Goal: Task Accomplishment & Management: Use online tool/utility

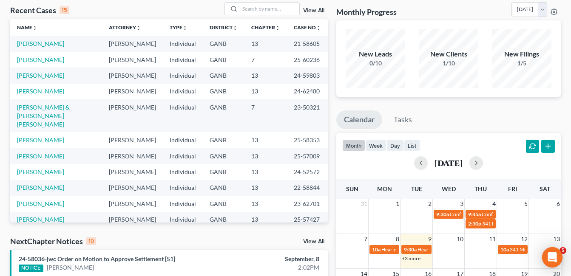
scroll to position [127, 0]
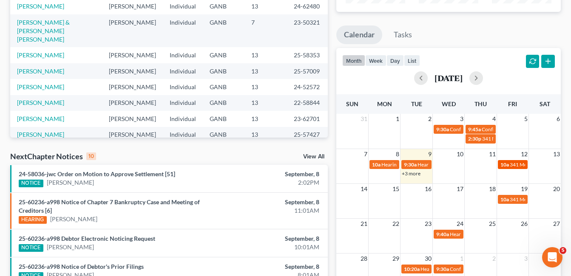
click at [517, 165] on span "341 Meeting for [PERSON_NAME]" at bounding box center [548, 164] width 76 height 6
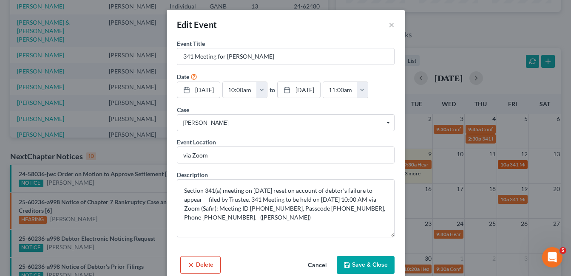
scroll to position [170, 0]
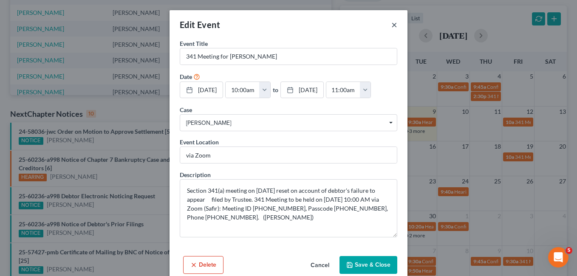
click at [391, 26] on button "×" at bounding box center [394, 25] width 6 height 10
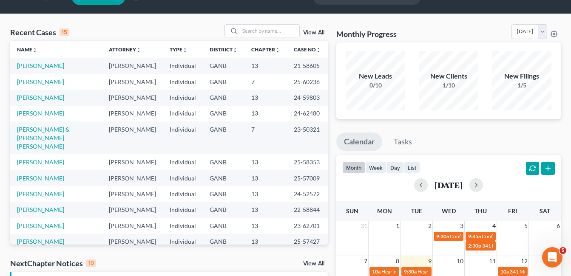
scroll to position [0, 0]
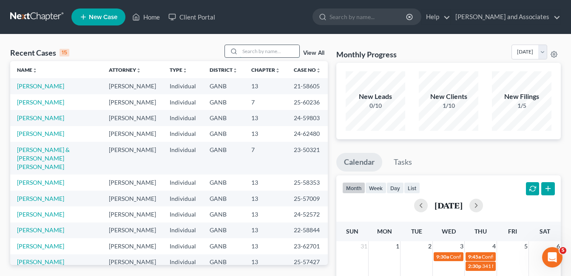
click at [246, 52] on input "search" at bounding box center [269, 51] width 59 height 12
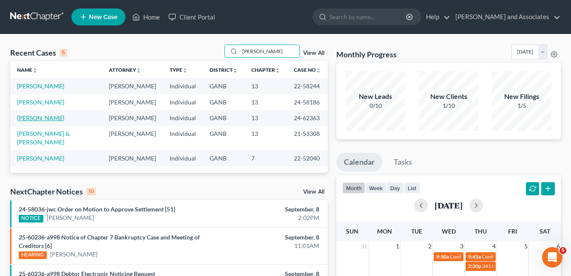
type input "[PERSON_NAME]"
click at [47, 116] on link "[PERSON_NAME]" at bounding box center [40, 117] width 47 height 7
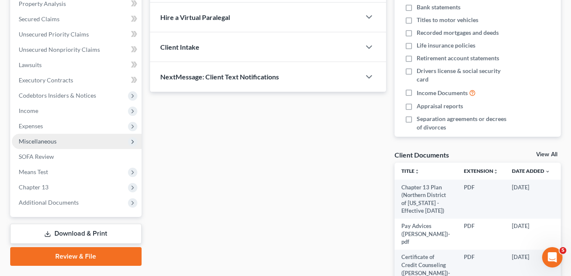
scroll to position [212, 0]
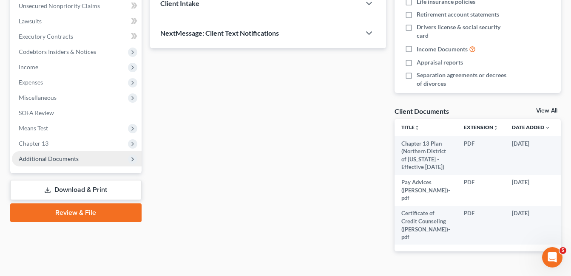
click at [53, 161] on span "Additional Documents" at bounding box center [49, 158] width 60 height 7
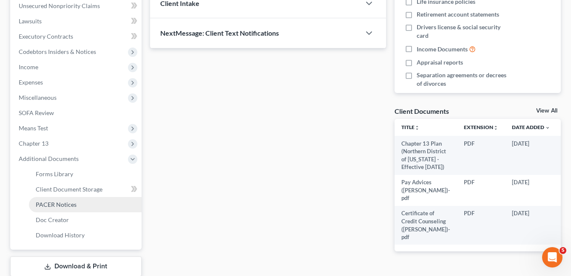
drag, startPoint x: 67, startPoint y: 204, endPoint x: 74, endPoint y: 204, distance: 6.4
click at [68, 204] on span "PACER Notices" at bounding box center [56, 204] width 41 height 7
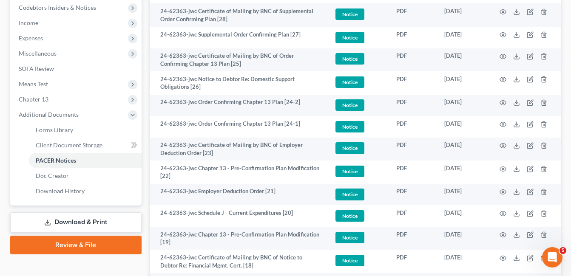
scroll to position [297, 0]
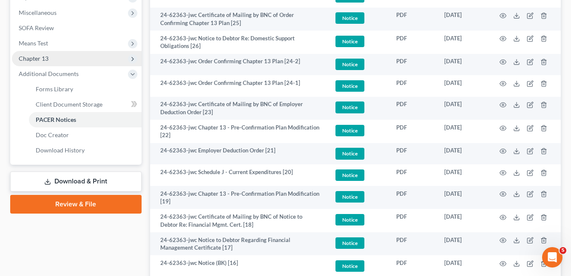
click at [41, 57] on span "Chapter 13" at bounding box center [34, 58] width 30 height 7
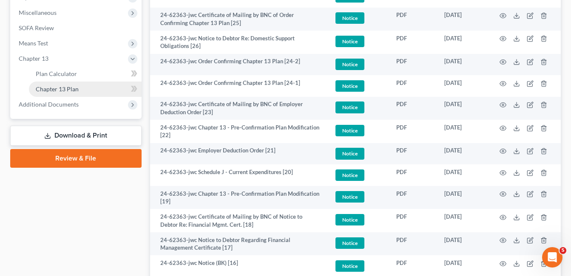
click at [68, 90] on span "Chapter 13 Plan" at bounding box center [57, 88] width 43 height 7
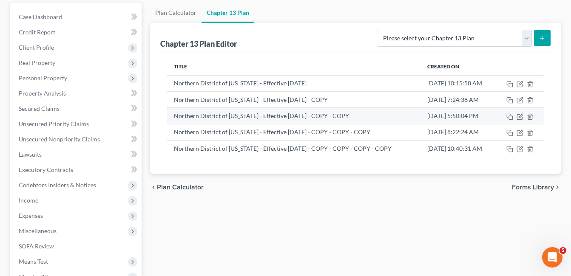
scroll to position [85, 0]
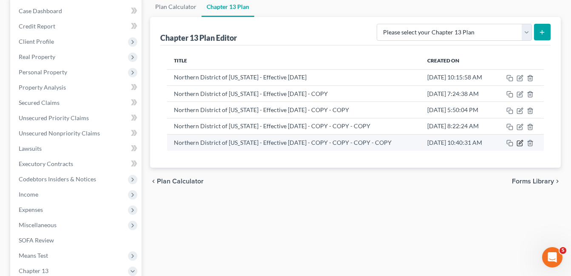
click at [518, 144] on icon "button" at bounding box center [519, 143] width 7 height 7
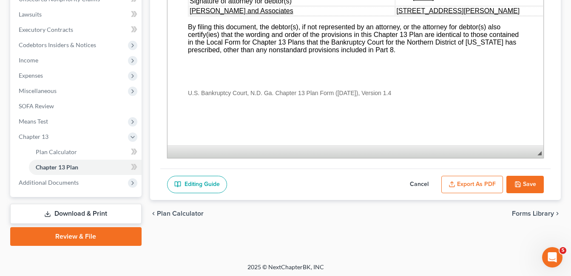
scroll to position [221, 0]
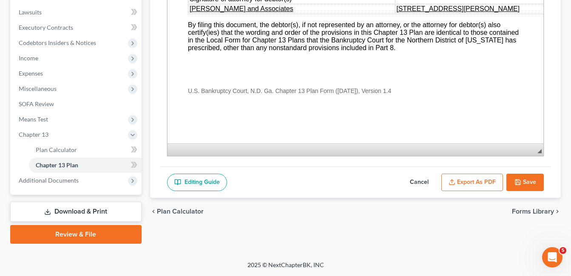
click at [527, 183] on button "Save" at bounding box center [524, 183] width 37 height 18
